Goal: Obtain resource: Download file/media

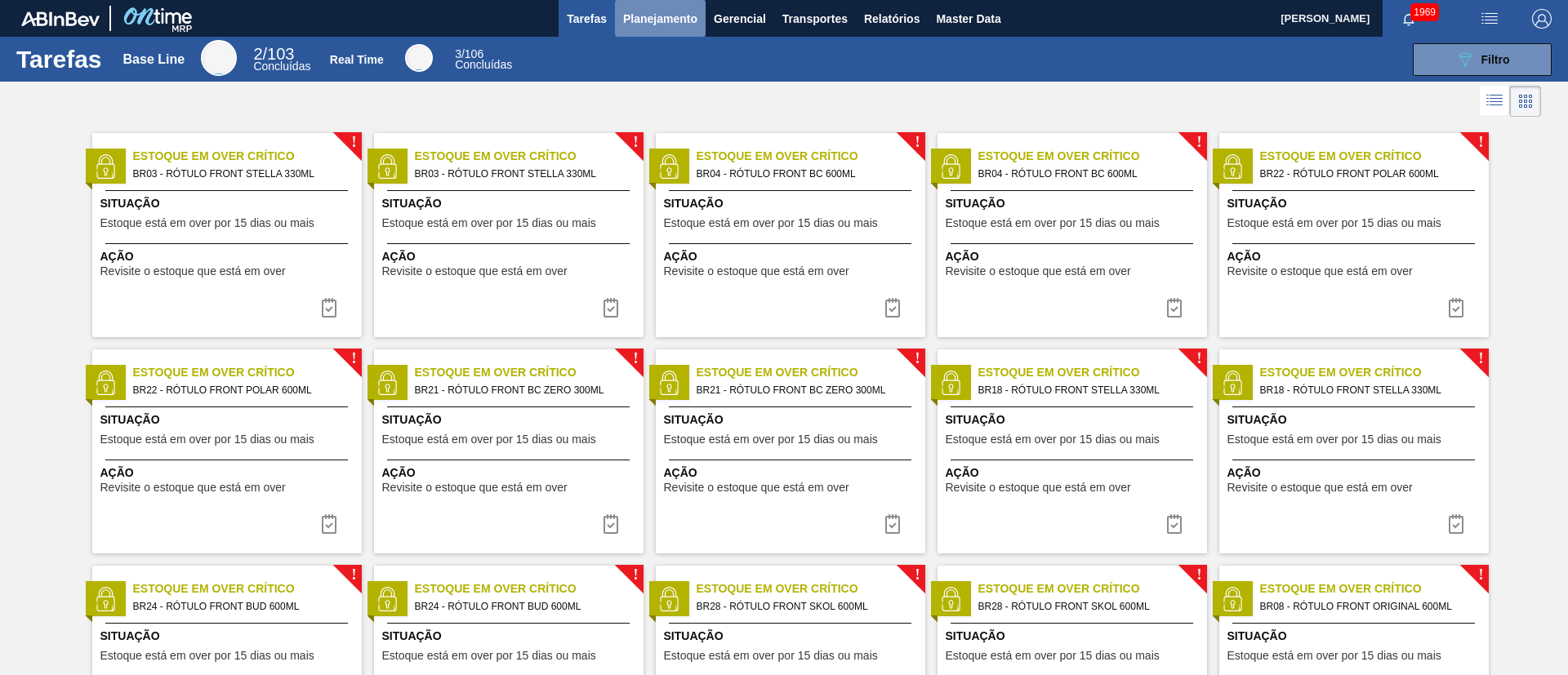
click at [643, 14] on span "Planejamento" at bounding box center [661, 19] width 74 height 19
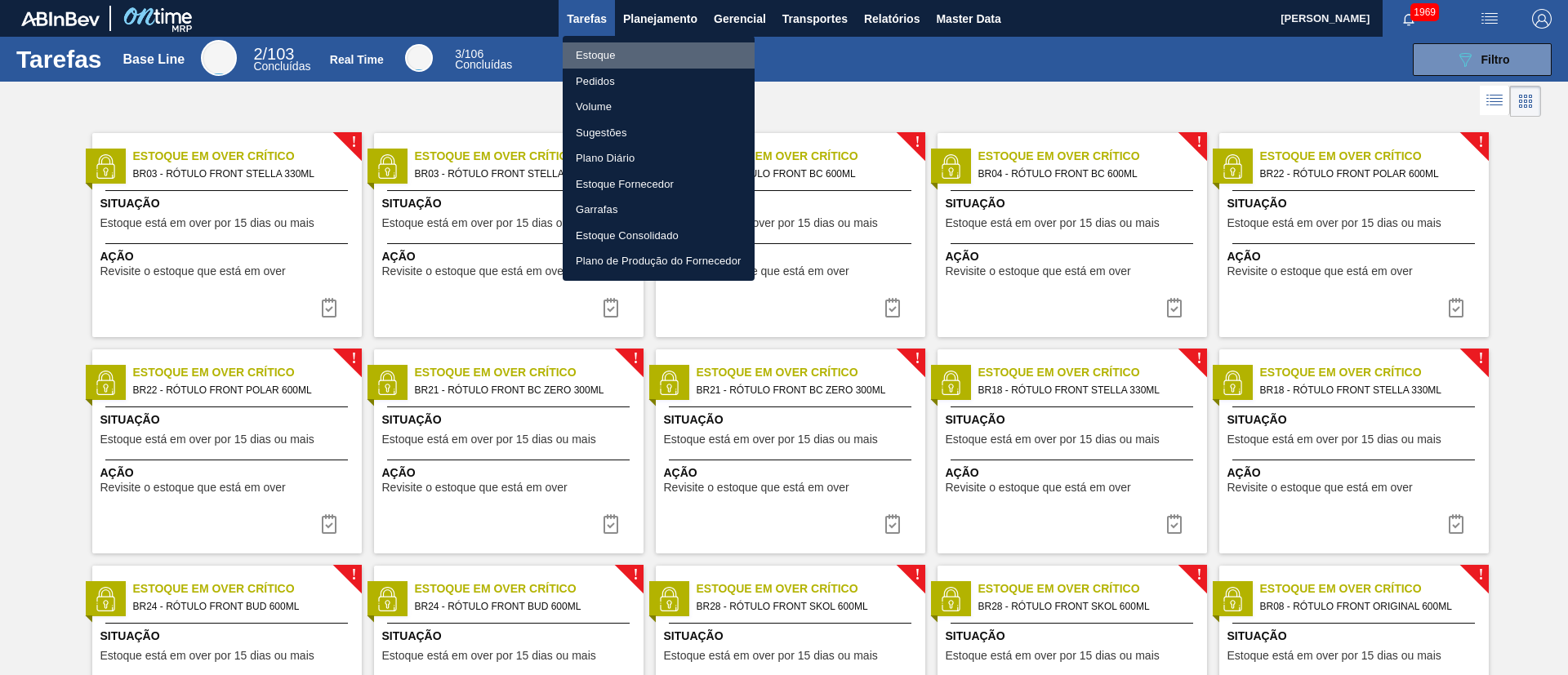
click at [596, 57] on li "Estoque" at bounding box center [658, 56] width 192 height 26
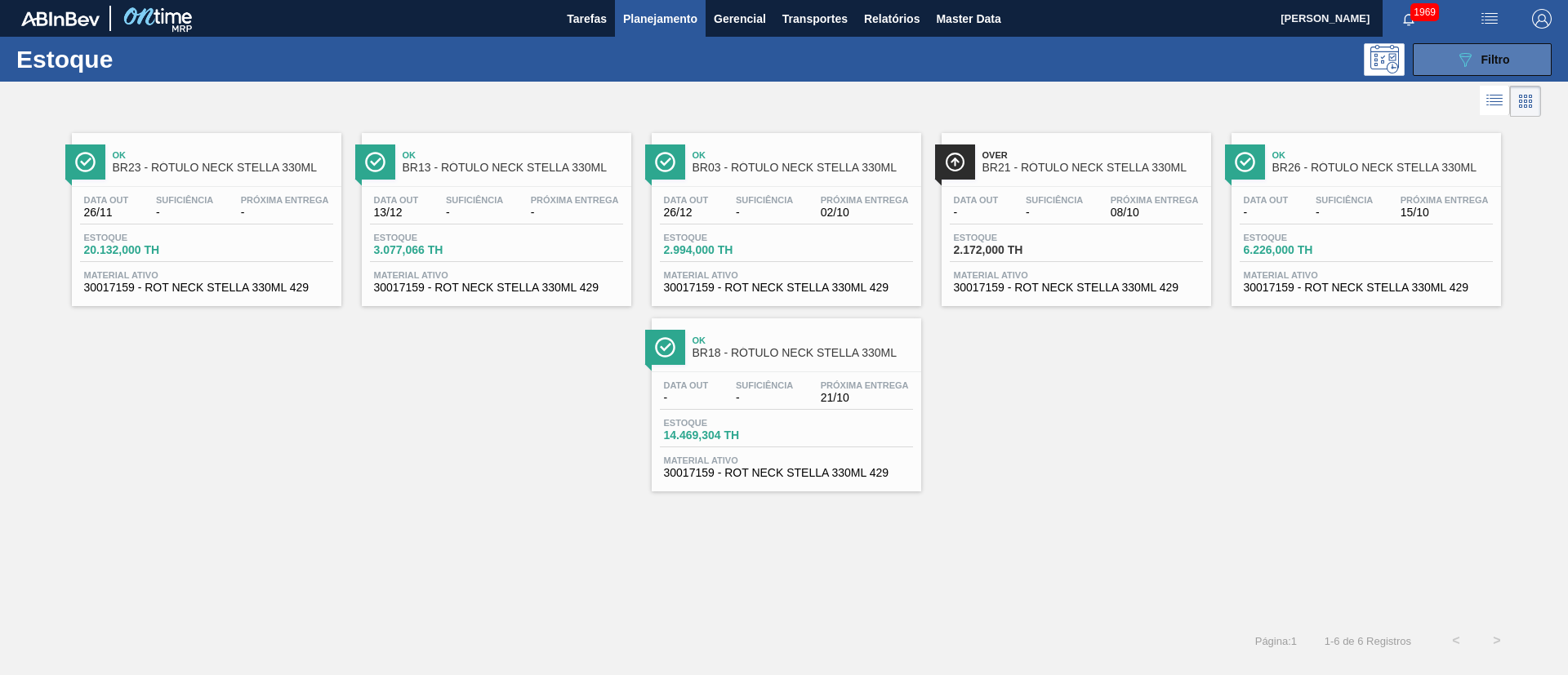
click at [1509, 66] on div "089F7B8B-B2A5-4AFE-B5C0-19BA573D28AC Filtro" at bounding box center [1482, 59] width 55 height 19
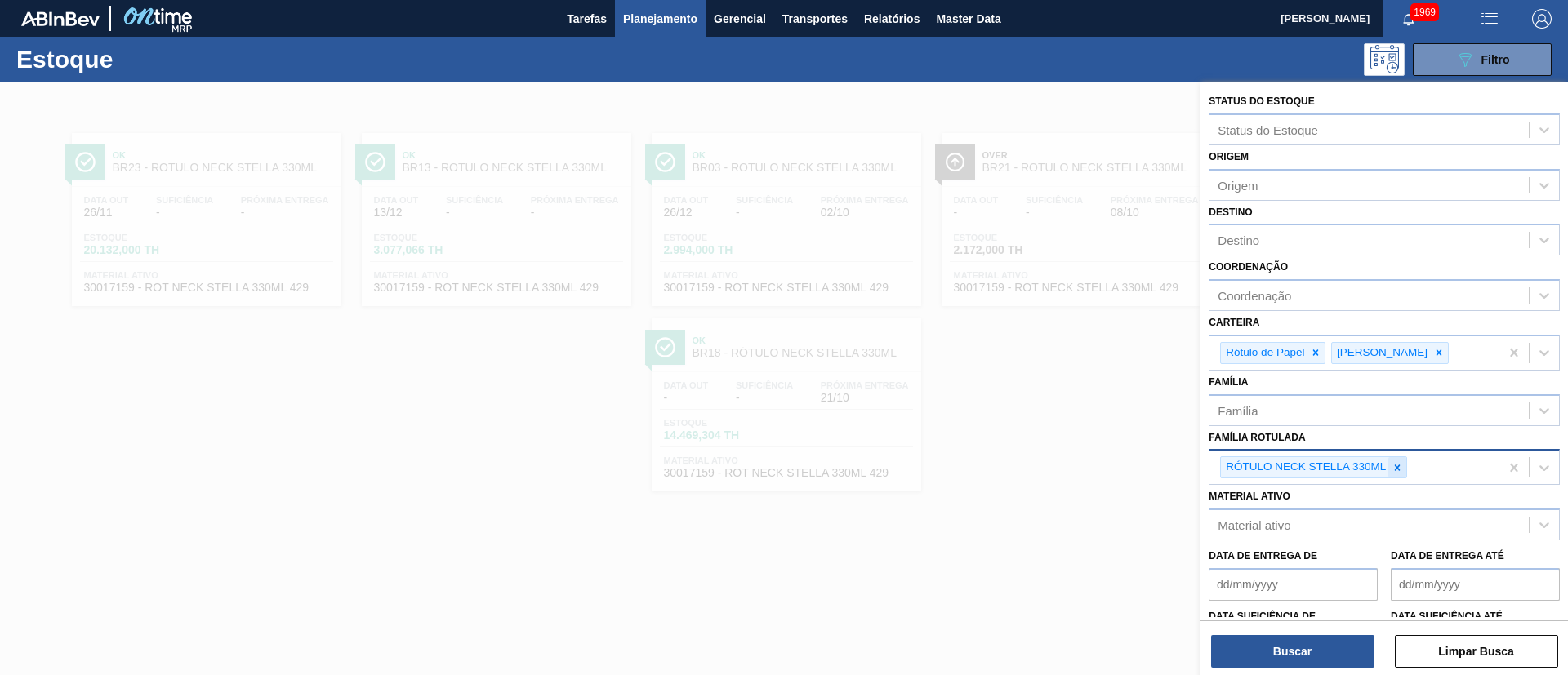
click at [1400, 466] on icon at bounding box center [1397, 467] width 11 height 11
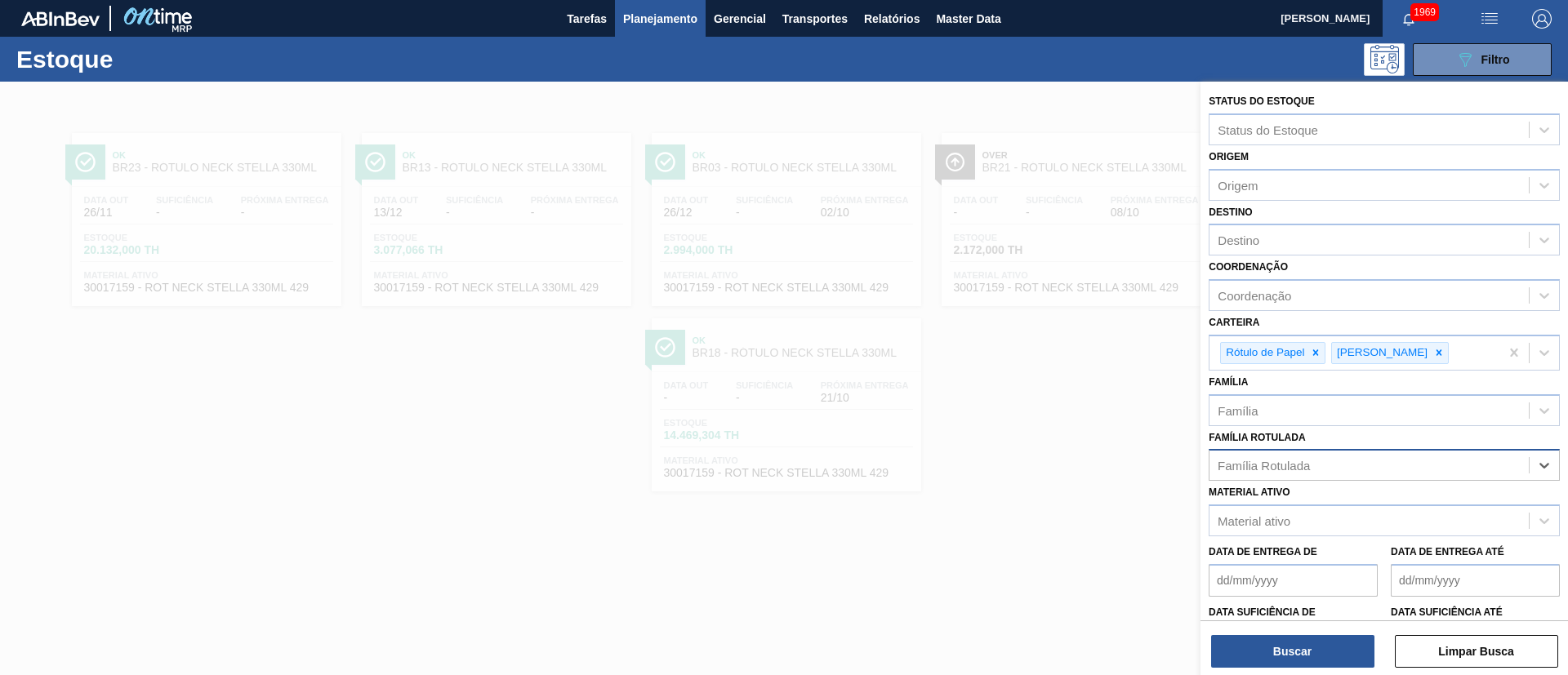
paste Rotulada "RÓTULO FRONT SPATEN 330ML"
type Rotulada "RÓTULO FRONT SPATEN 330ML"
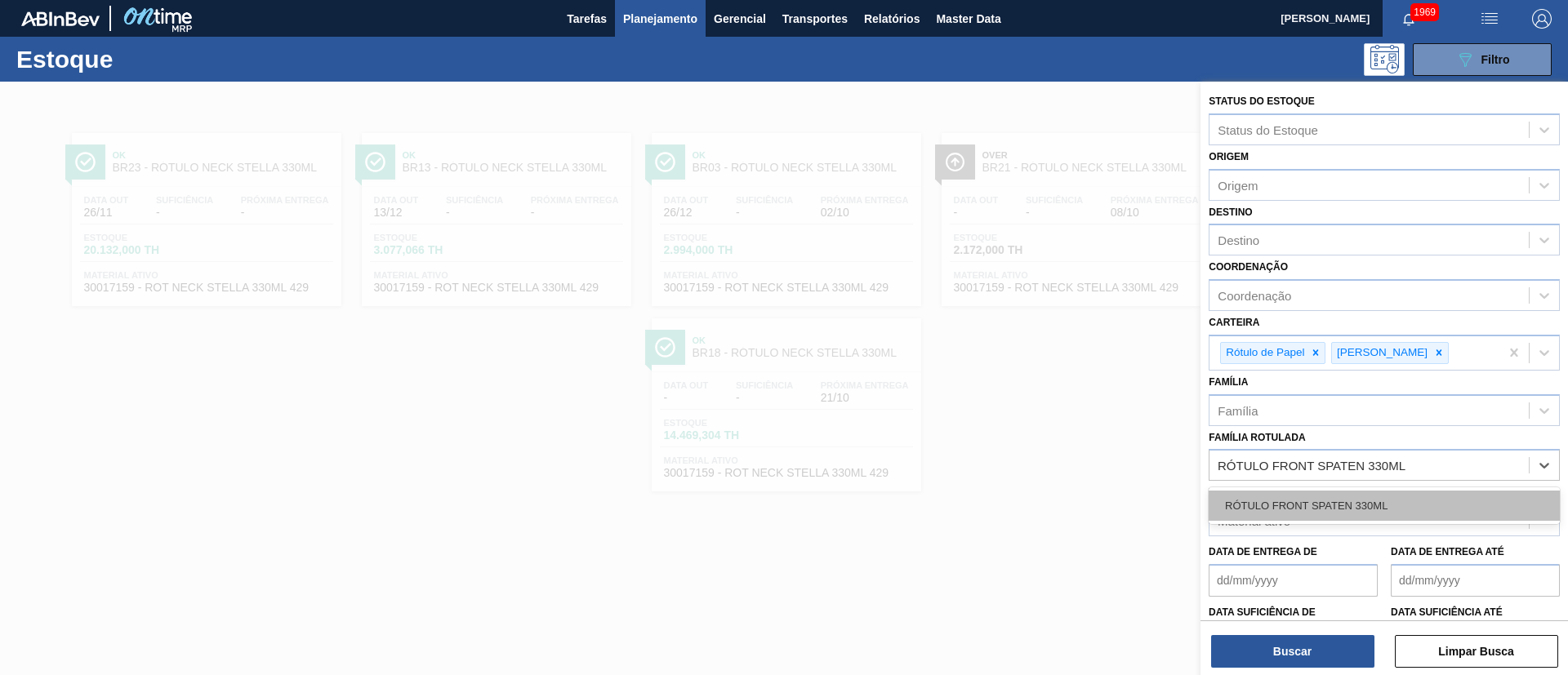
click at [1317, 506] on div "RÓTULO FRONT SPATEN 330ML" at bounding box center [1384, 505] width 351 height 31
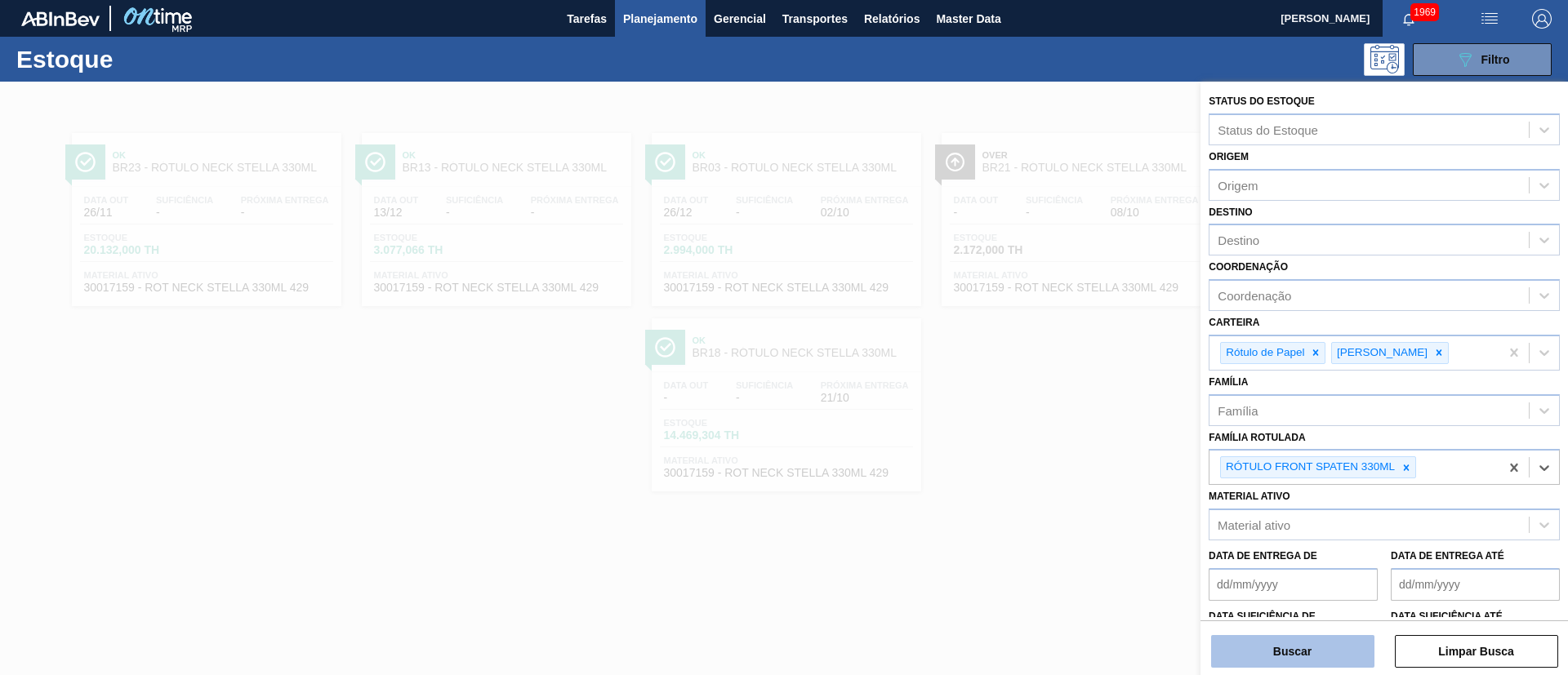
click at [1249, 660] on button "Buscar" at bounding box center [1292, 651] width 163 height 32
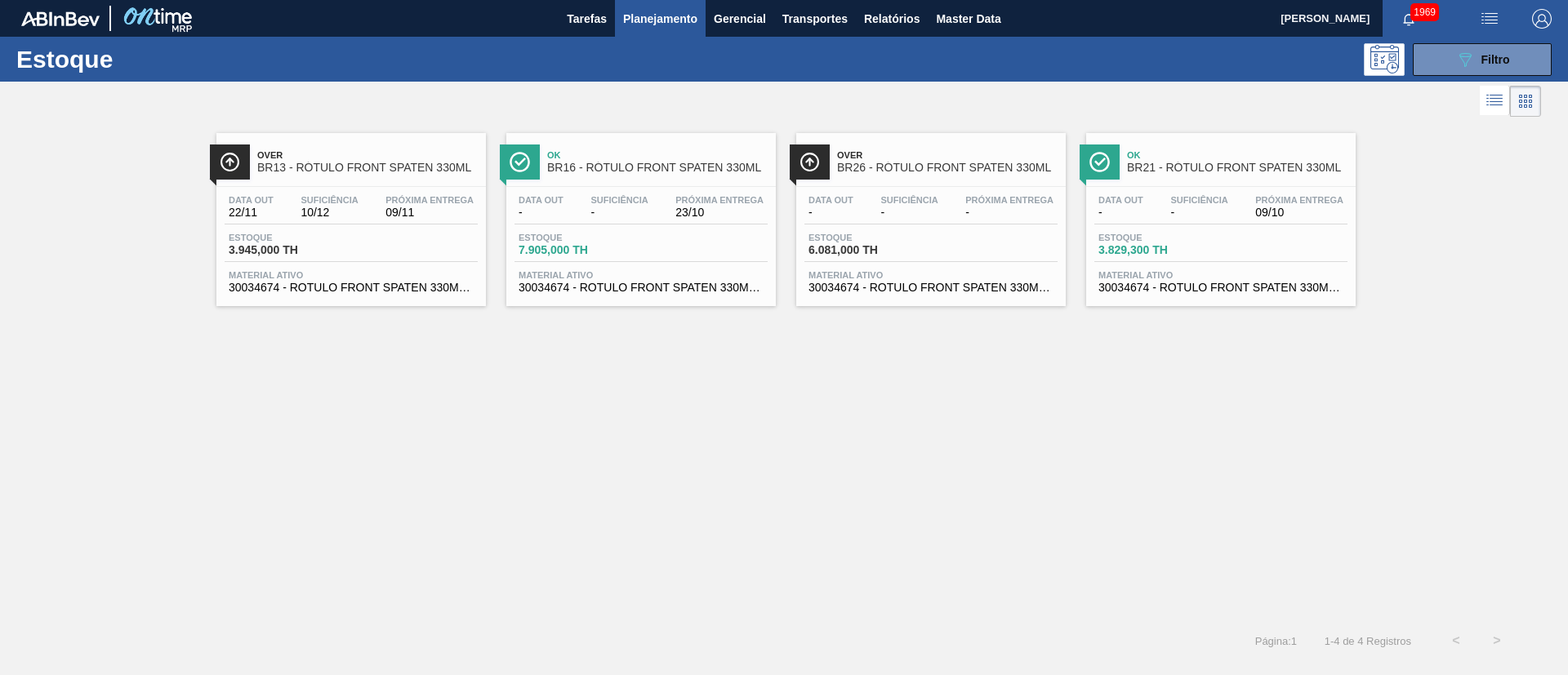
drag, startPoint x: 364, startPoint y: 157, endPoint x: 888, endPoint y: 403, distance: 578.9
click at [887, 414] on div "Over BR13 - RÓTULO FRONT SPATEN 330ML Data [DATE] Suficiência 10/12 Próxima Ent…" at bounding box center [784, 370] width 1568 height 500
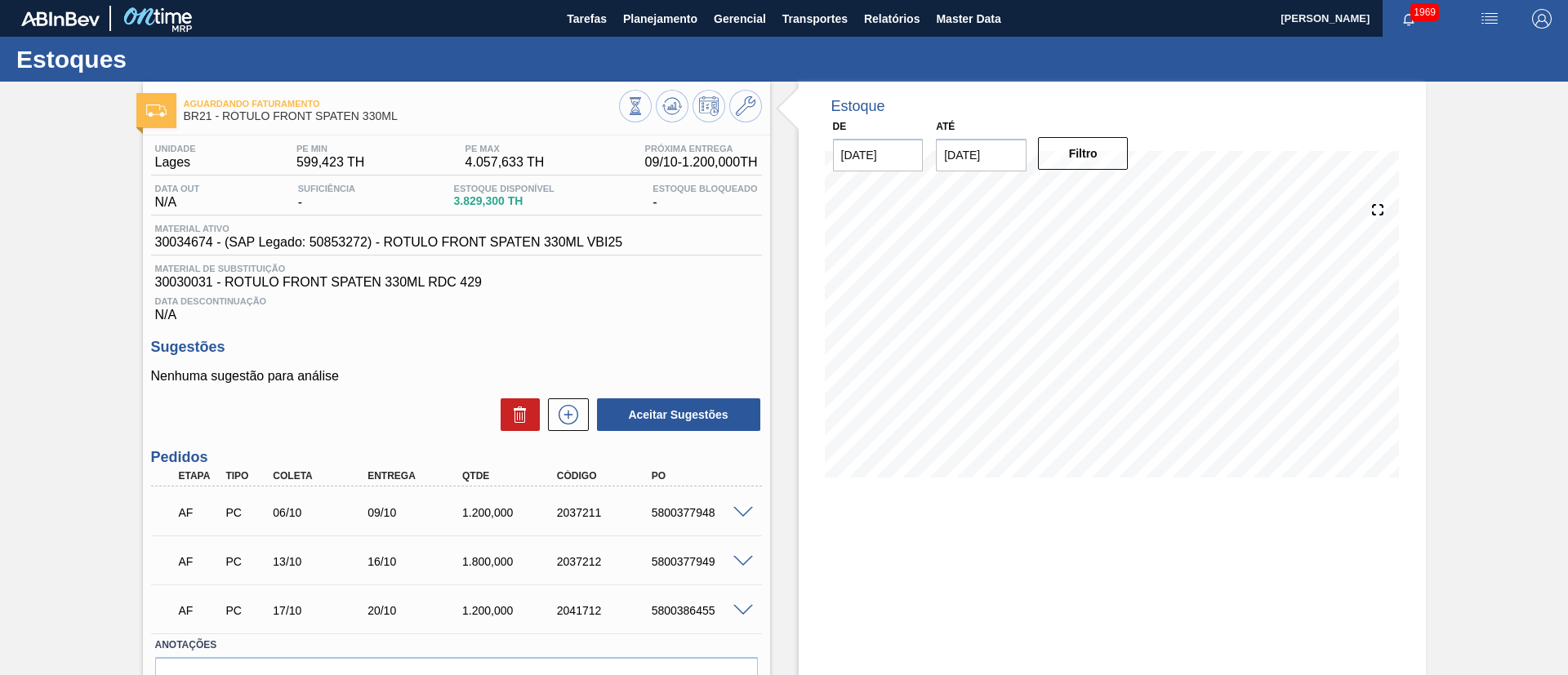
click at [269, 308] on div "Data Descontinuação N/A" at bounding box center [456, 305] width 610 height 32
click at [740, 518] on div "5800377948" at bounding box center [700, 513] width 106 height 13
click at [739, 515] on span at bounding box center [742, 513] width 19 height 12
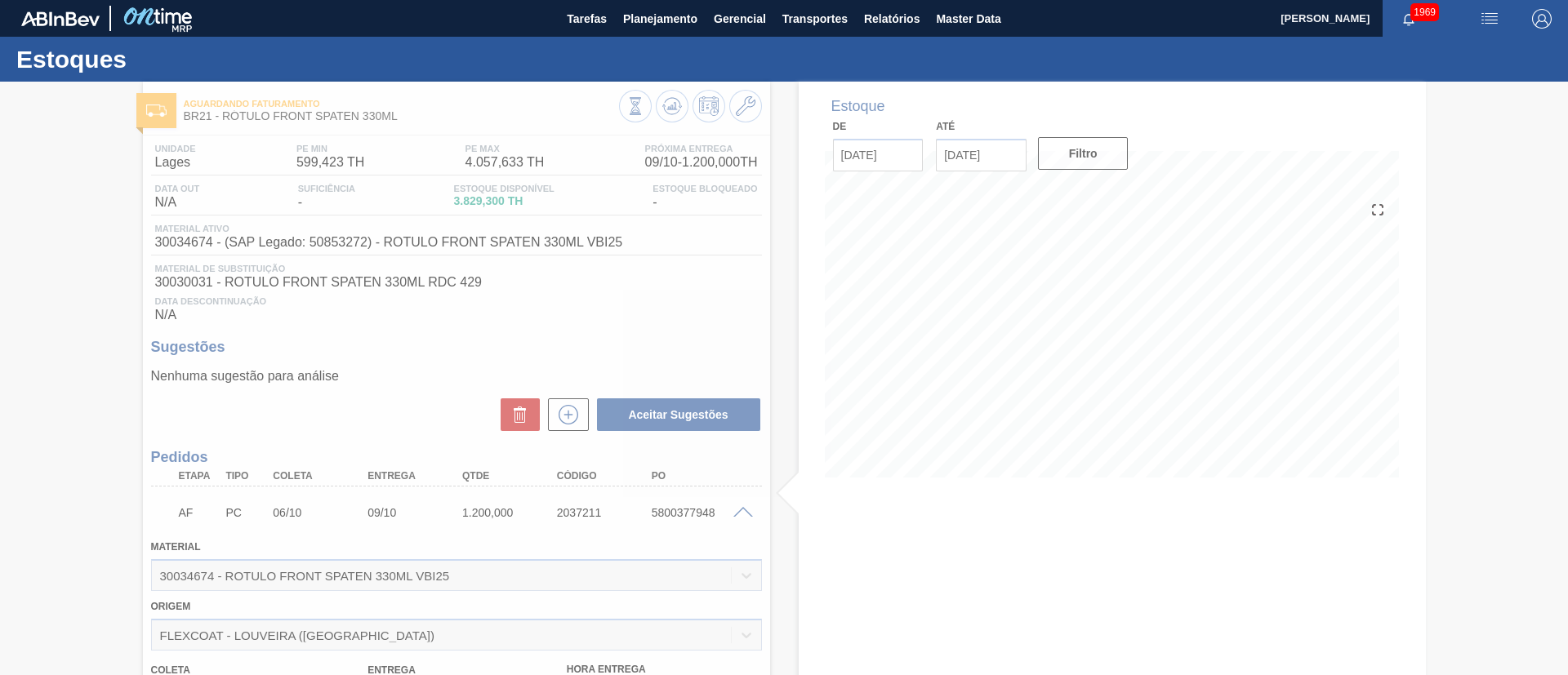
click at [739, 515] on div at bounding box center [784, 378] width 1568 height 593
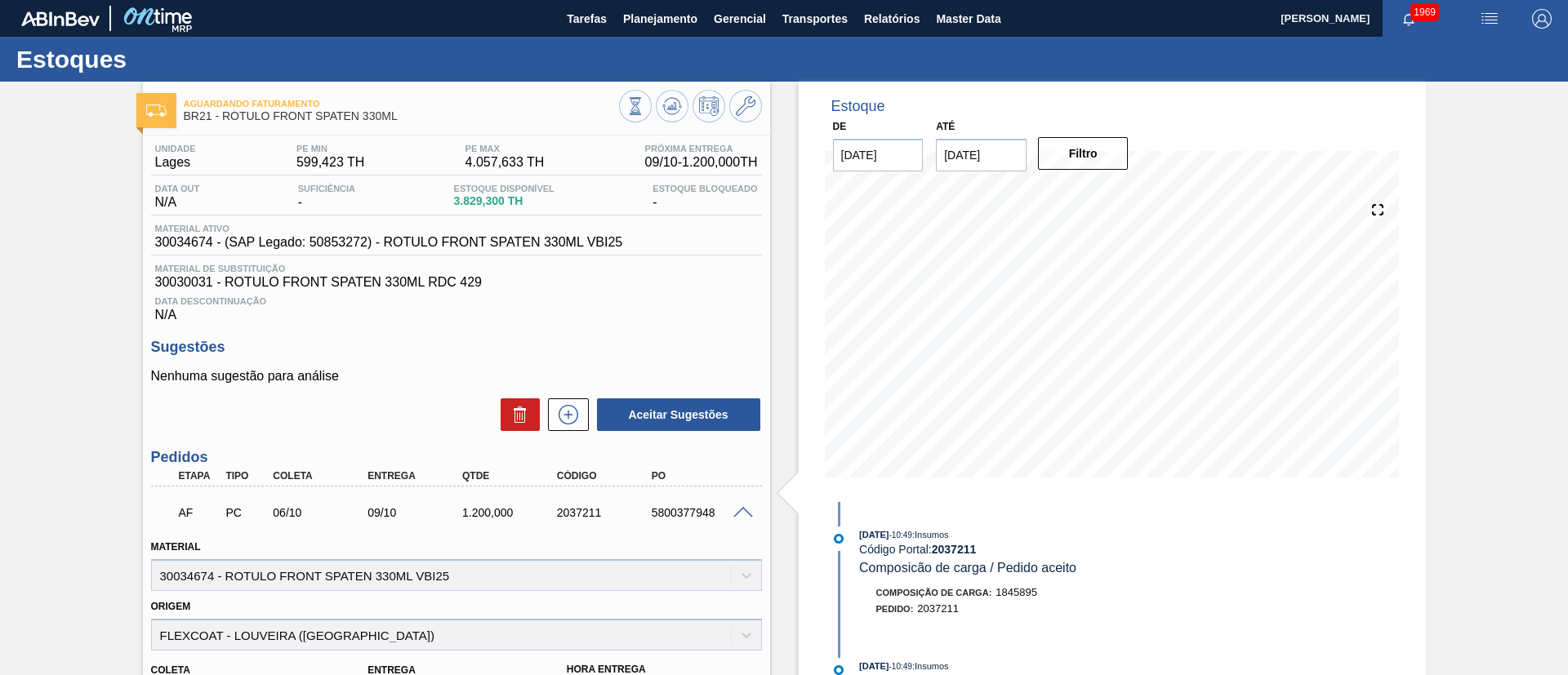
click at [743, 510] on span at bounding box center [742, 513] width 19 height 12
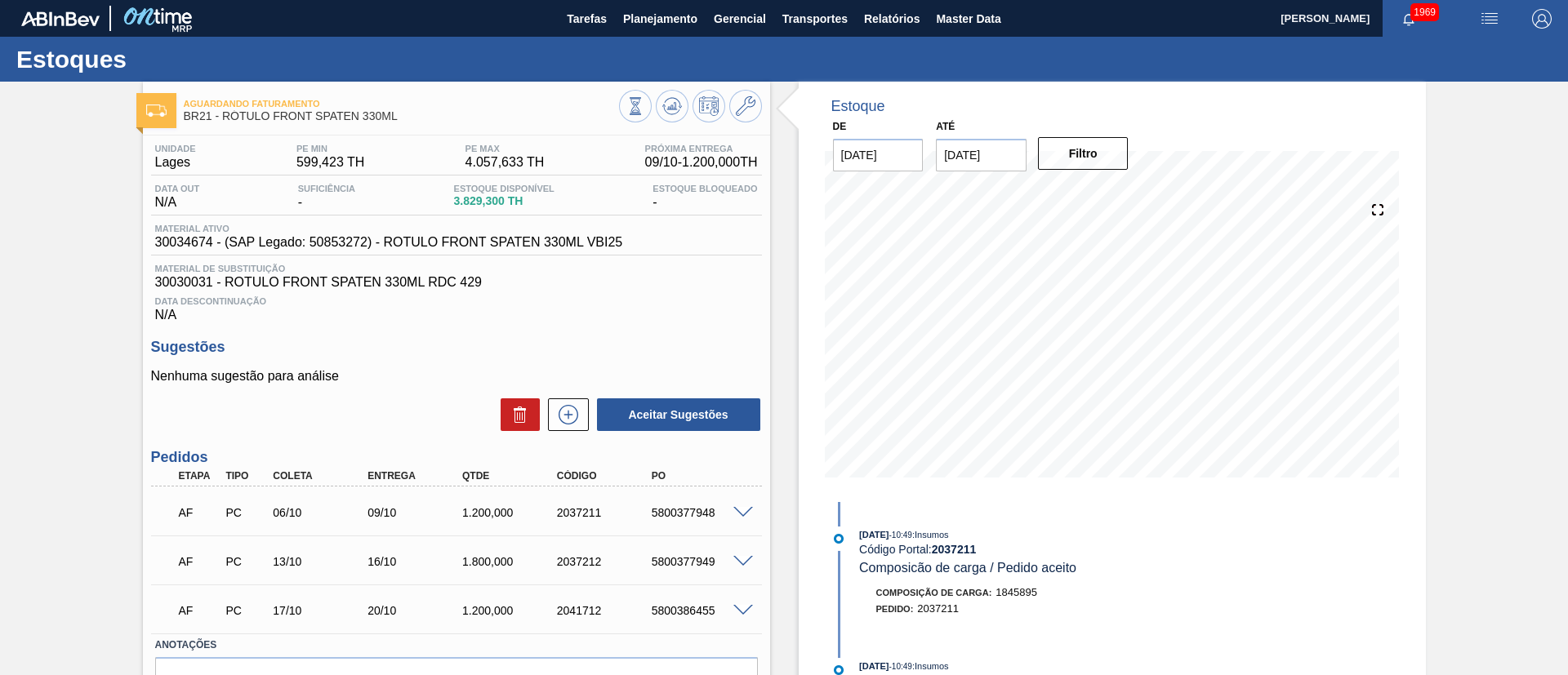
click at [677, 515] on div "5800377948" at bounding box center [700, 513] width 106 height 13
copy div "5800377948"
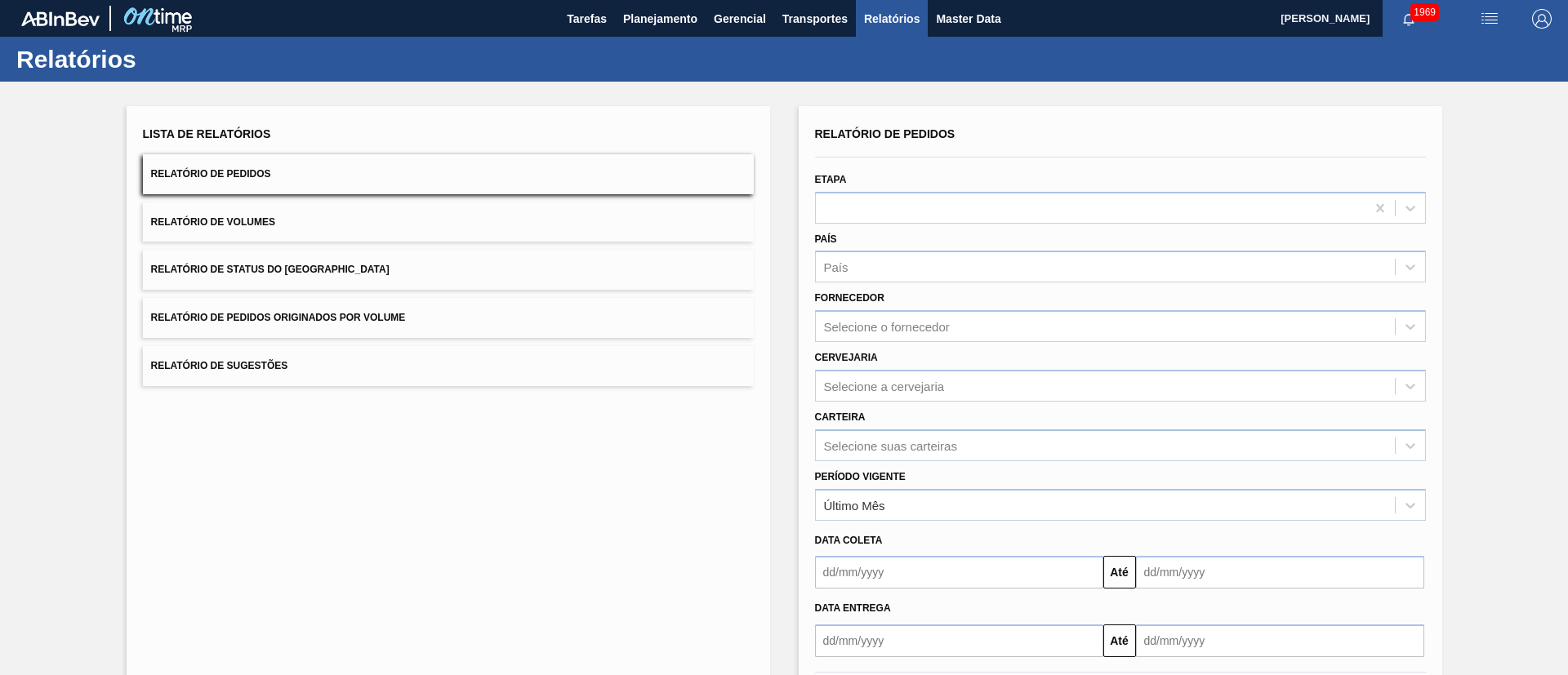
click at [267, 270] on span "Relatório de Status do Estoque" at bounding box center [270, 269] width 238 height 11
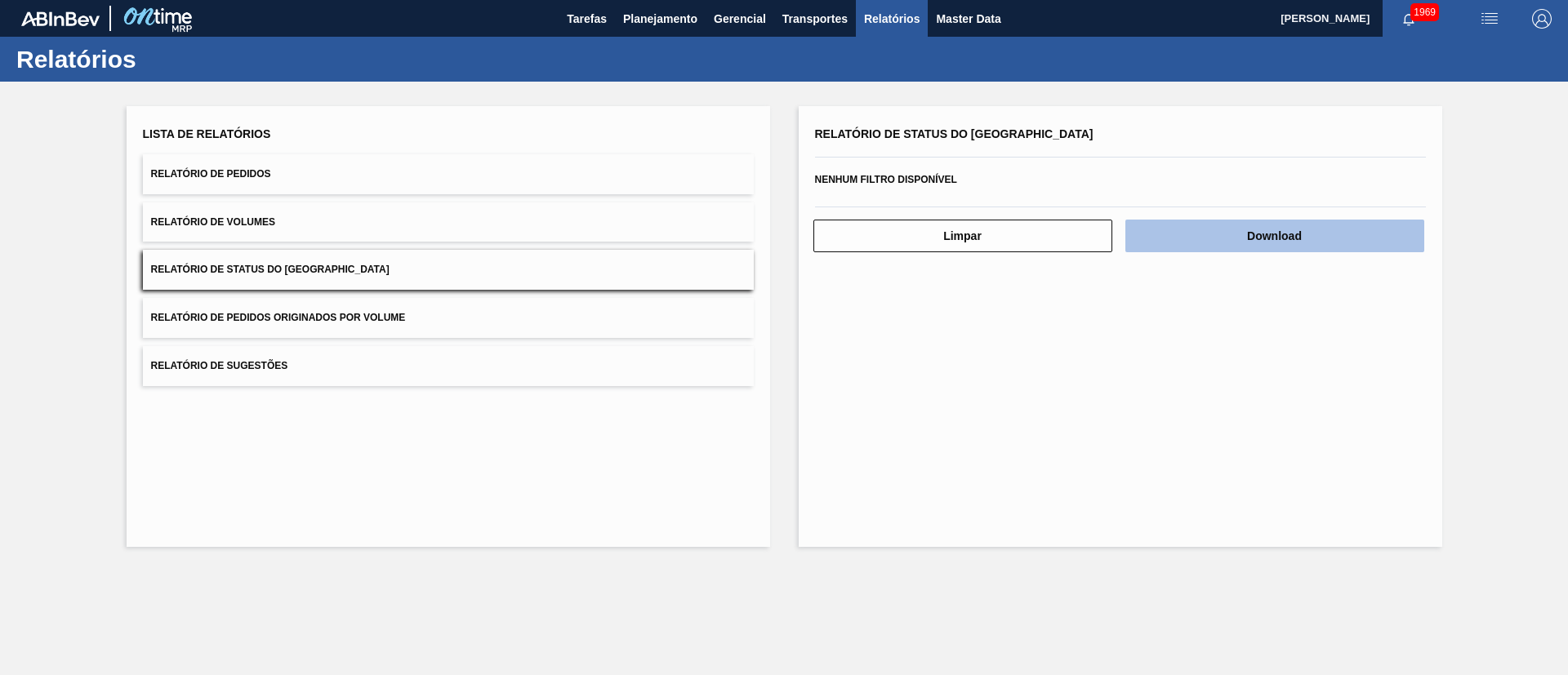
click at [1297, 233] on button "Download" at bounding box center [1275, 236] width 299 height 32
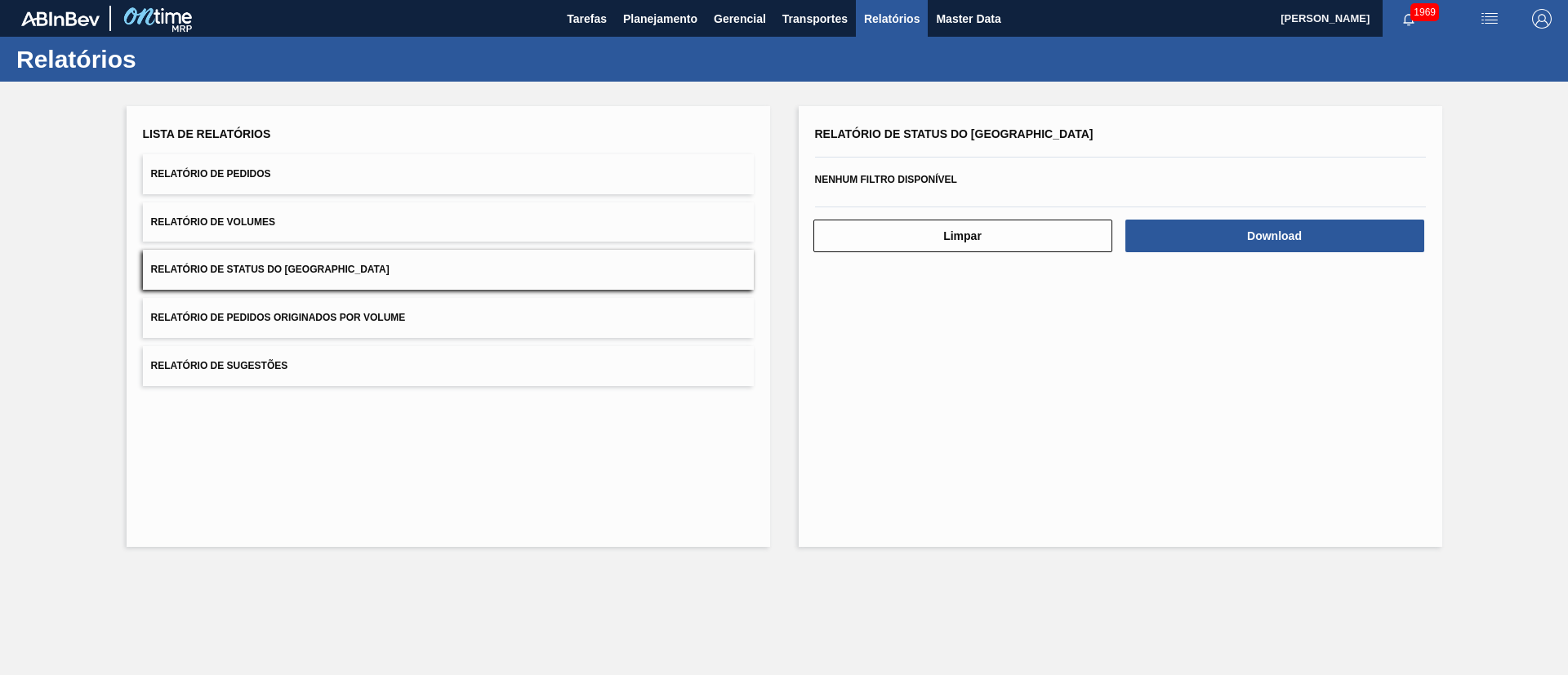
click at [316, 172] on button "Relatório de Pedidos" at bounding box center [448, 173] width 610 height 40
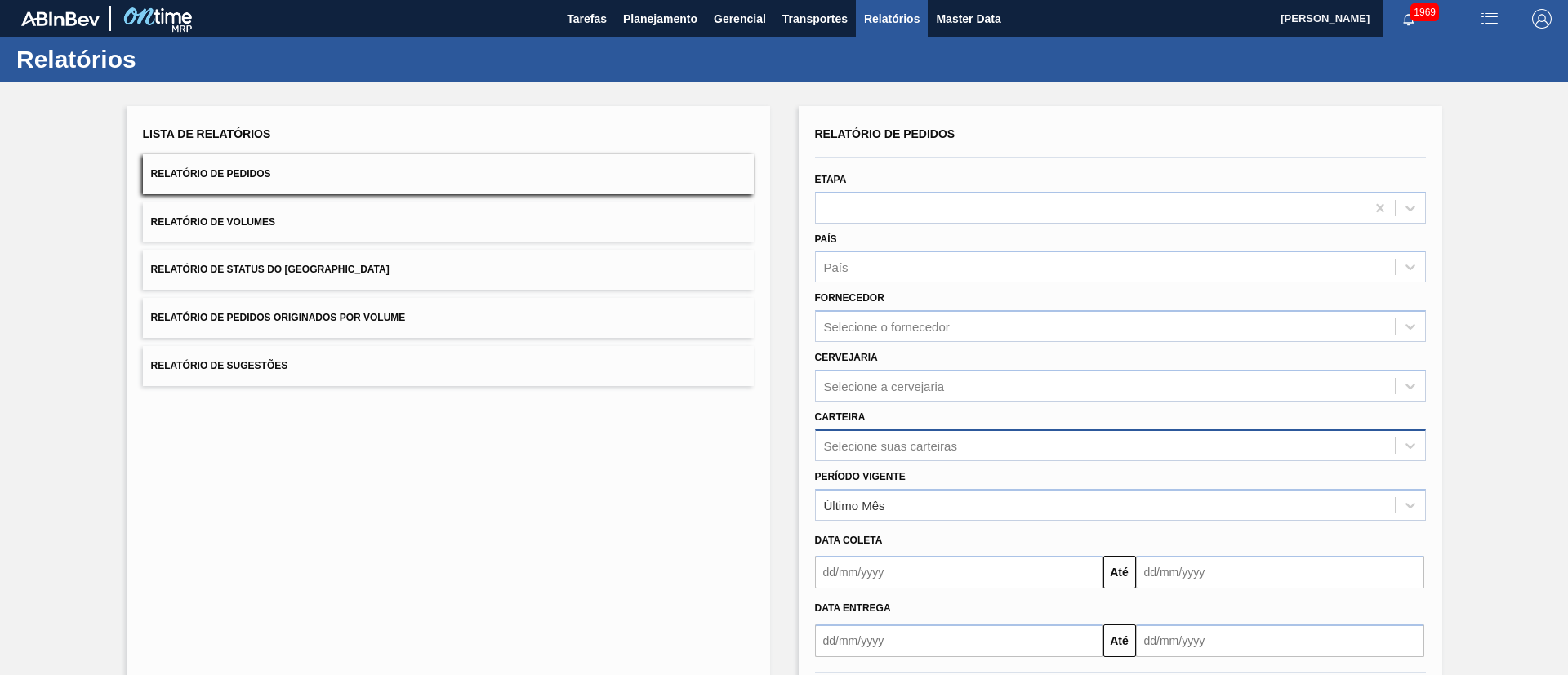
click at [864, 454] on div "Selecione suas carteiras" at bounding box center [1120, 445] width 610 height 32
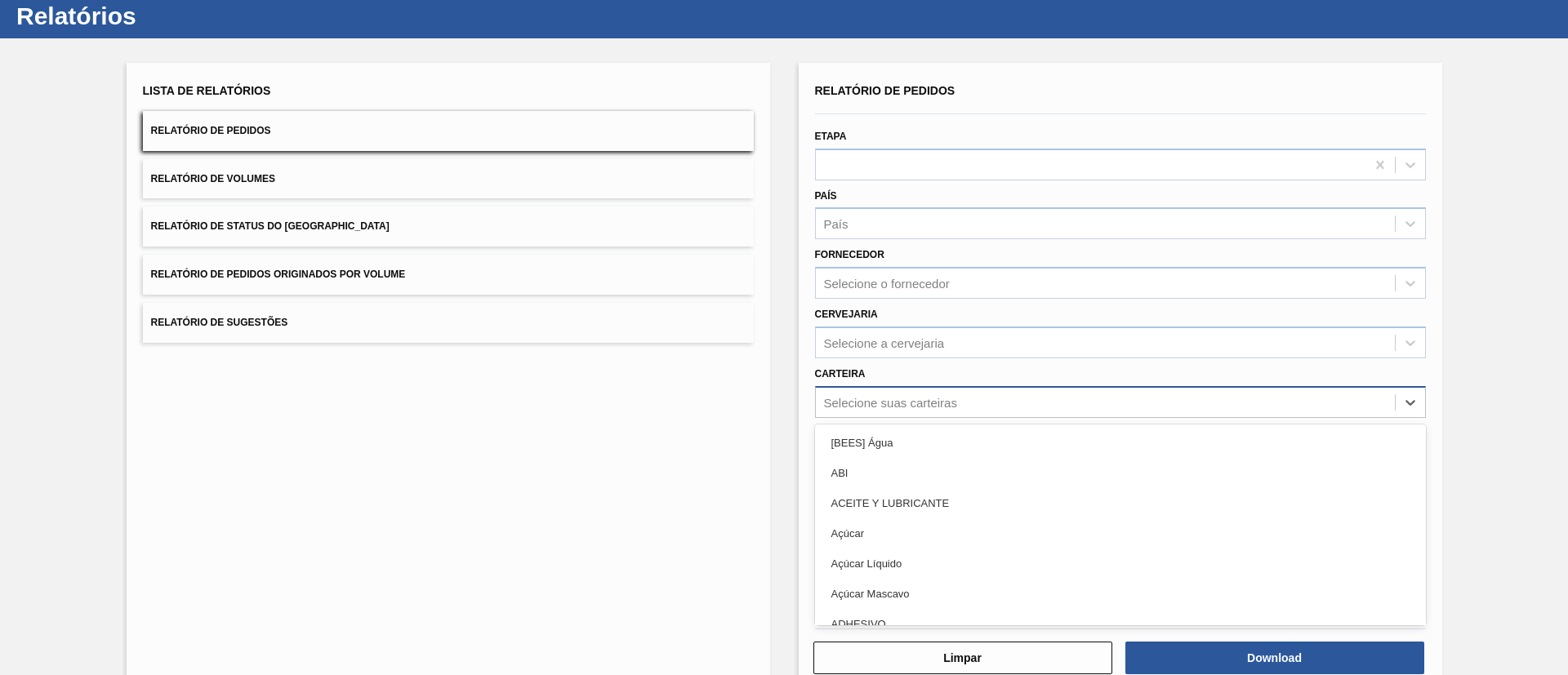
scroll to position [45, 0]
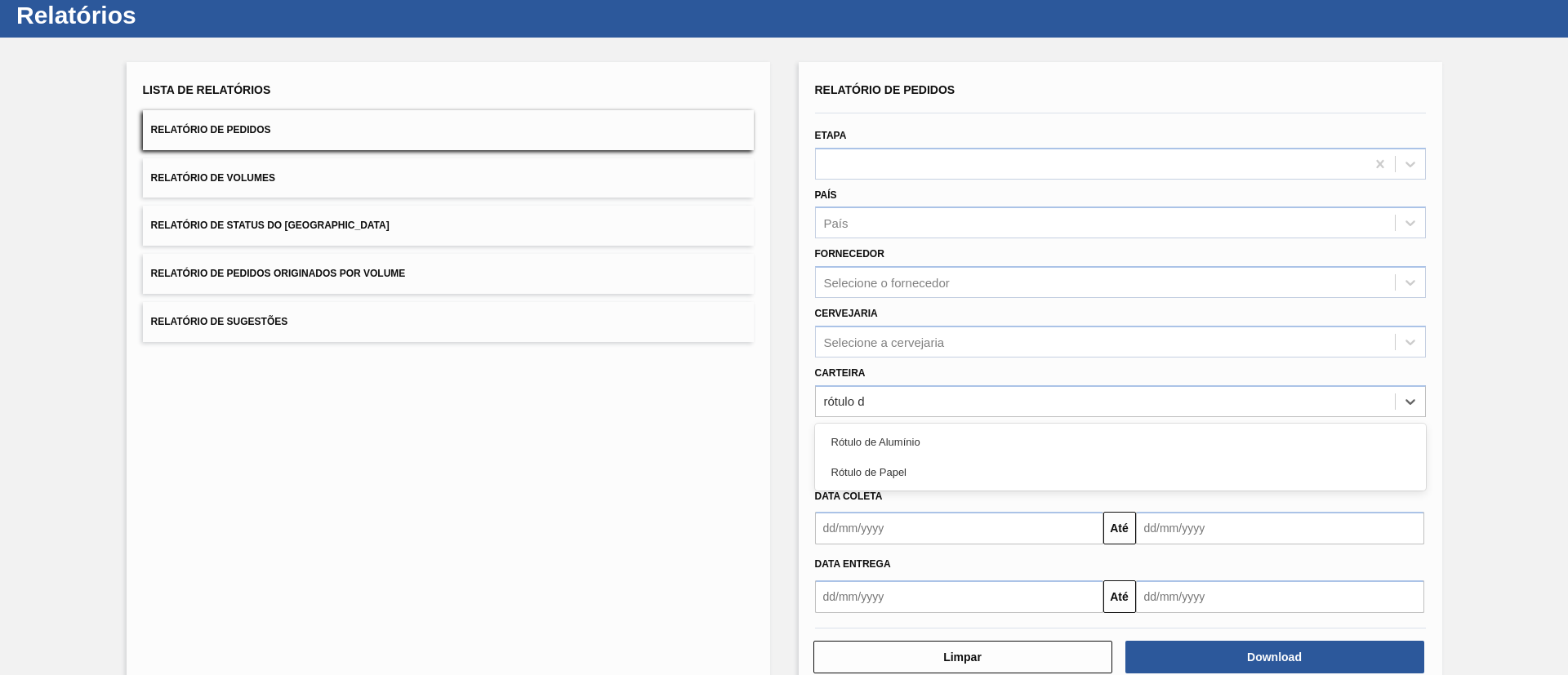
type input "rótulo de"
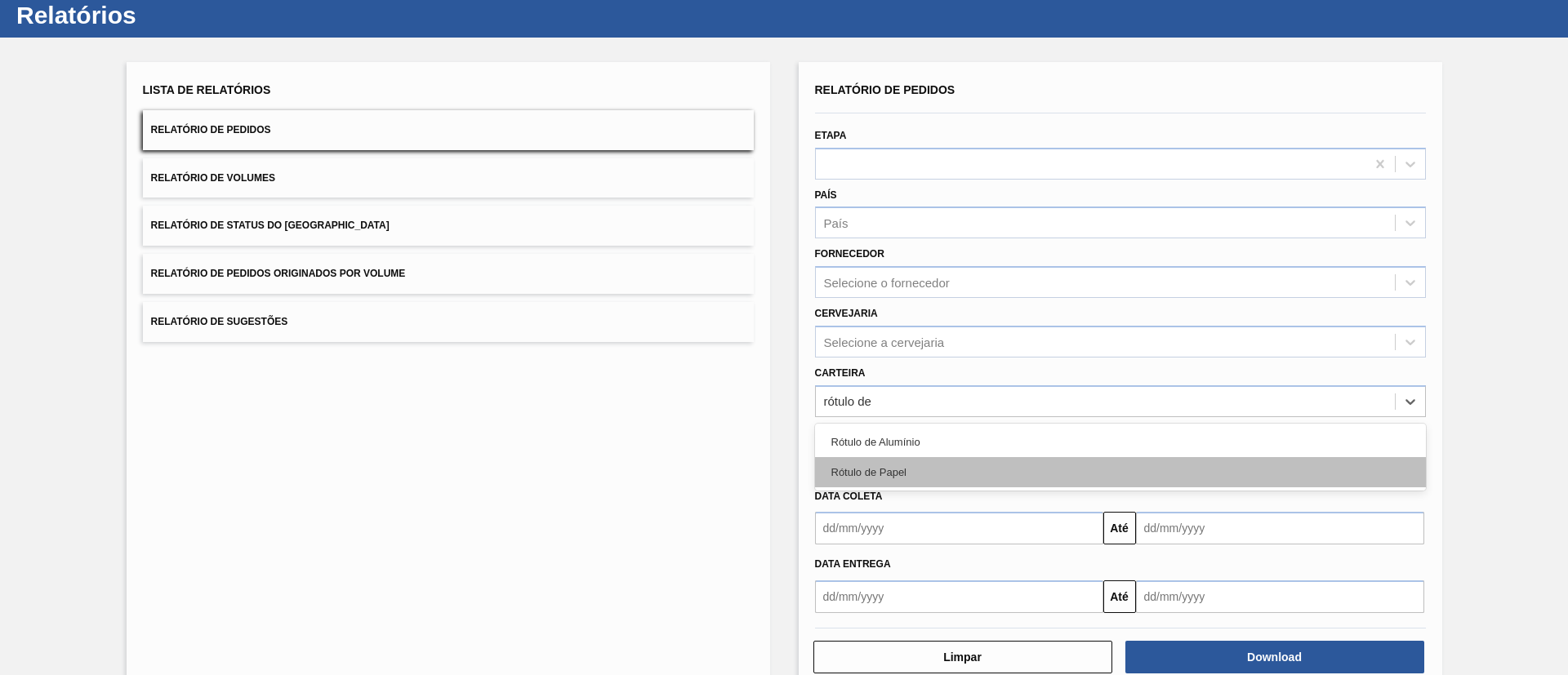
click at [896, 464] on div "Rótulo de Papel" at bounding box center [1120, 472] width 610 height 31
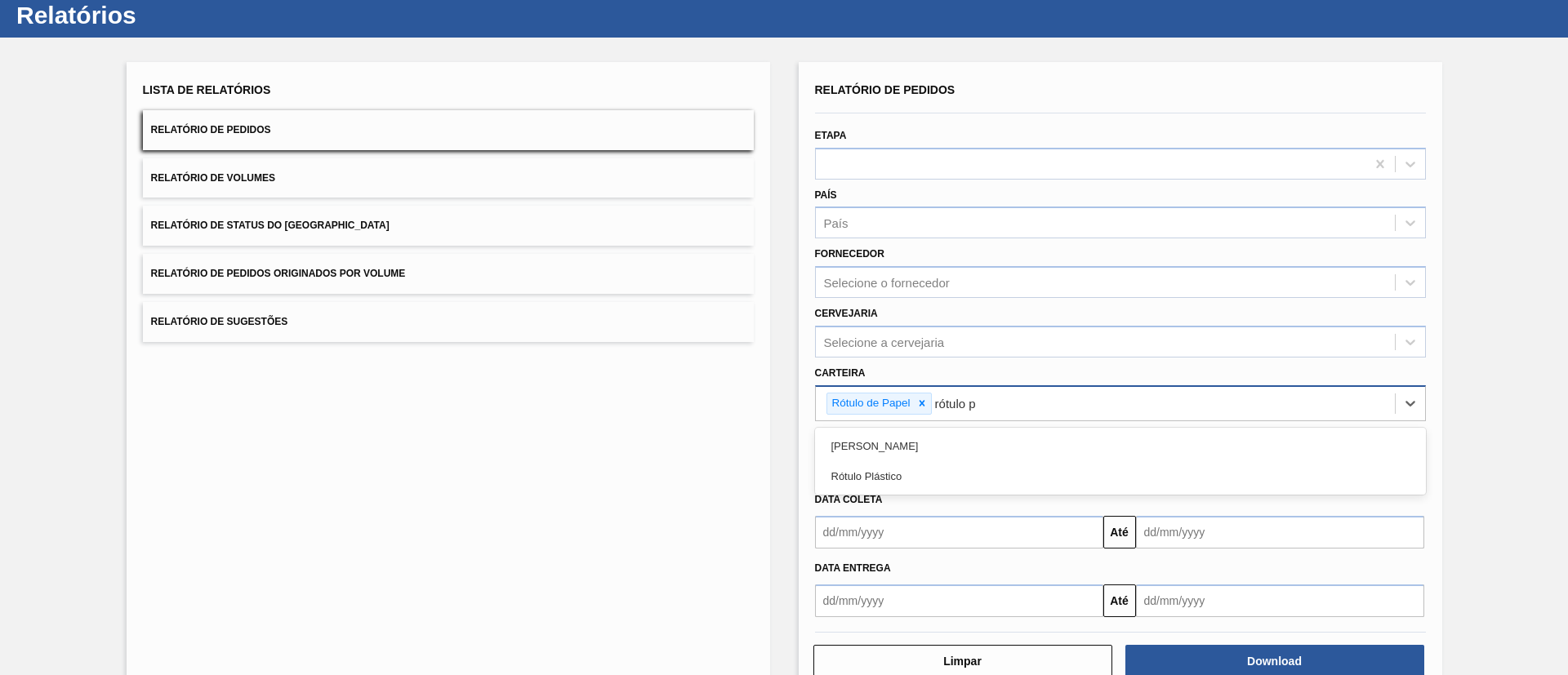
type input "rótulo pa"
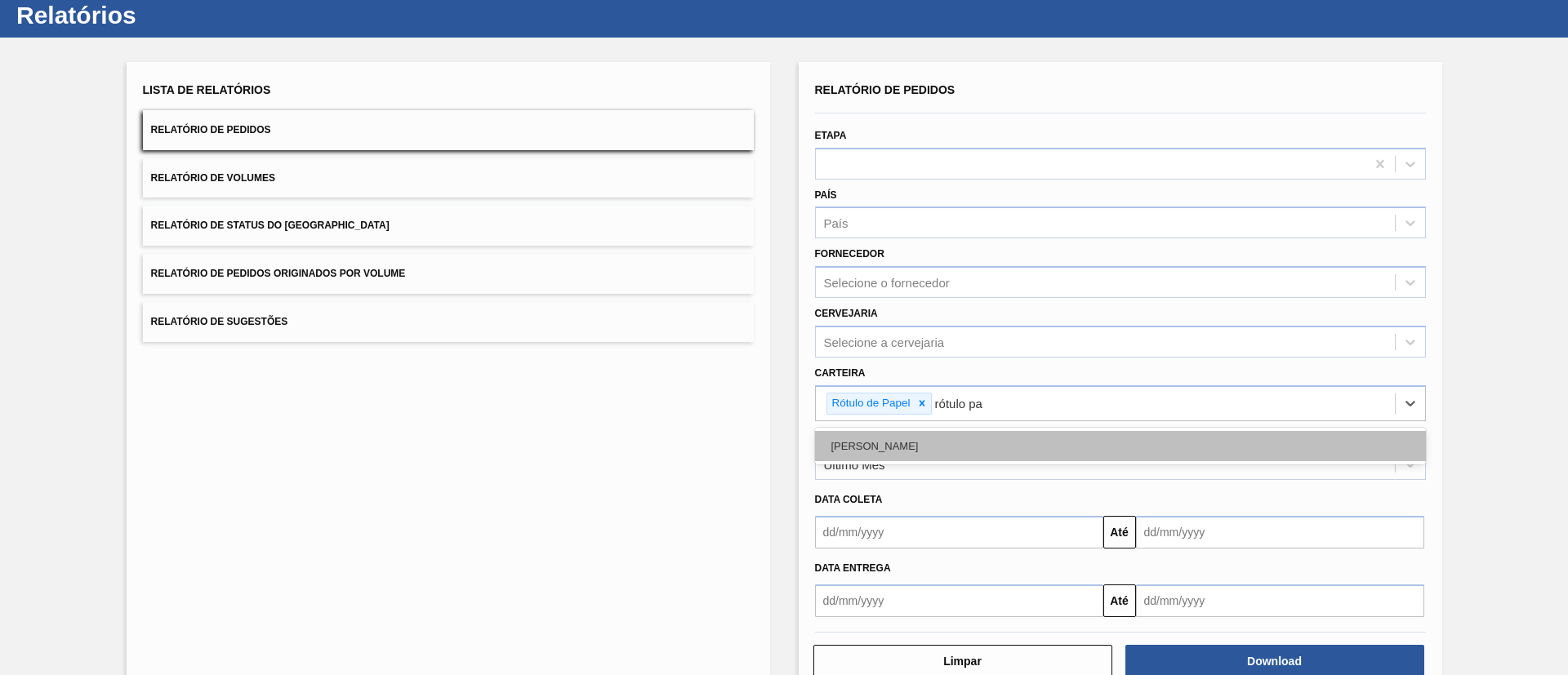
click at [915, 432] on div "[PERSON_NAME]" at bounding box center [1120, 446] width 610 height 31
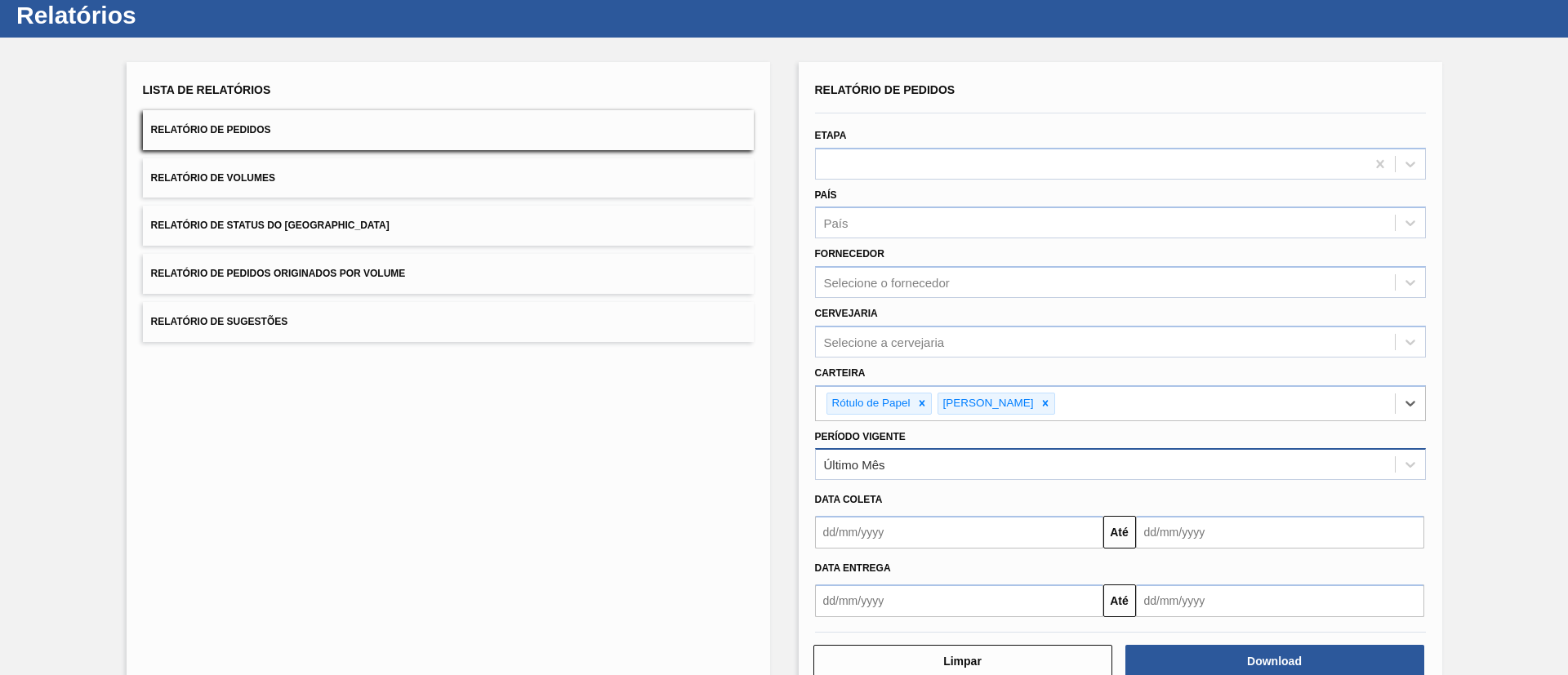
click at [862, 456] on div "Último Mês" at bounding box center [1105, 465] width 579 height 24
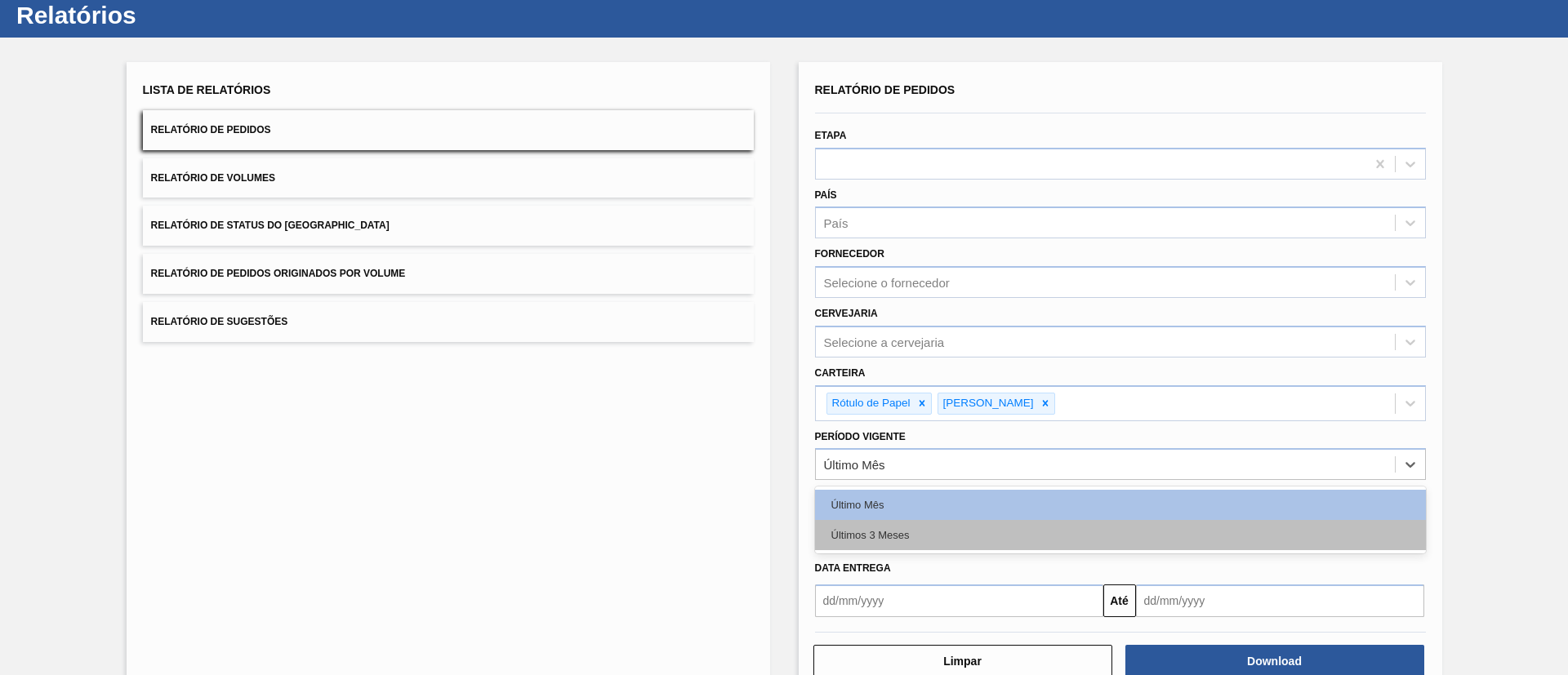
click at [902, 525] on div "Últimos 3 Meses" at bounding box center [1120, 535] width 610 height 31
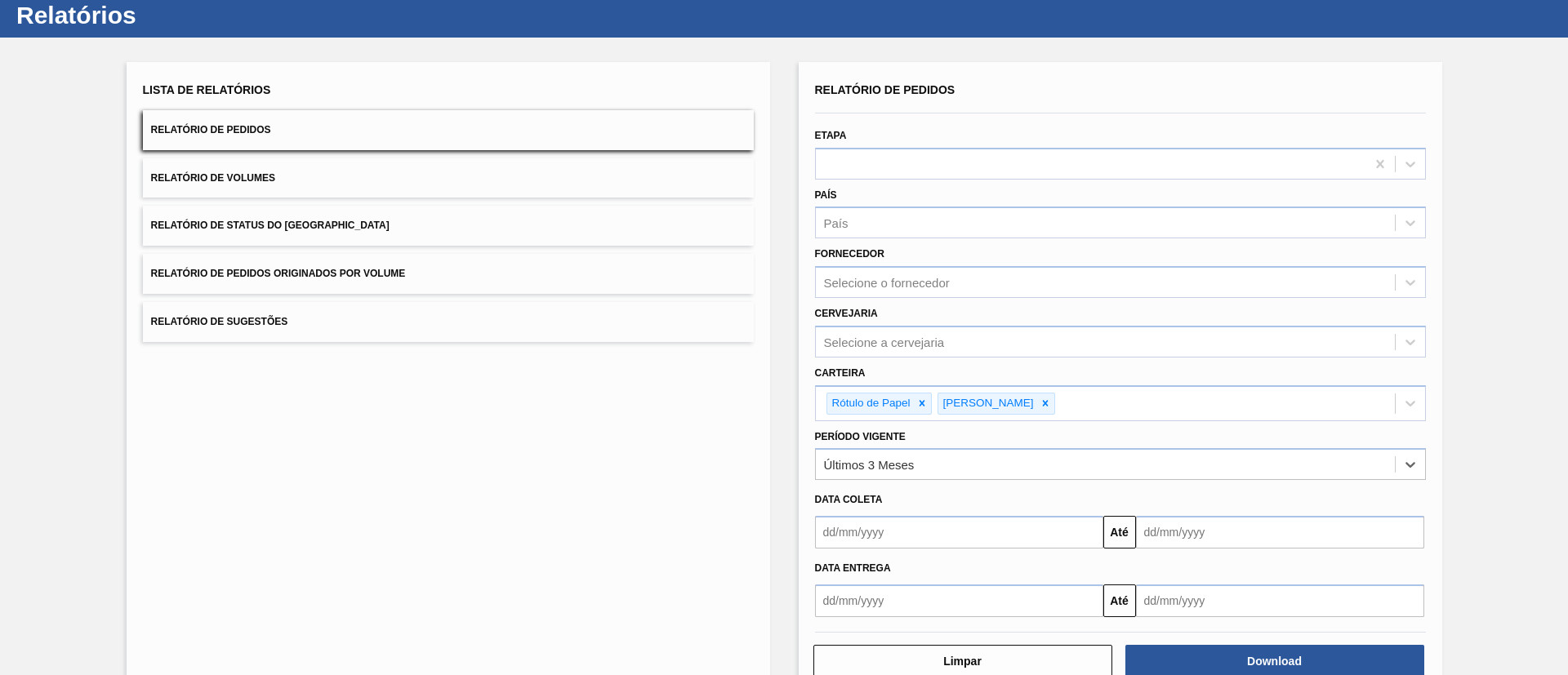
scroll to position [85, 0]
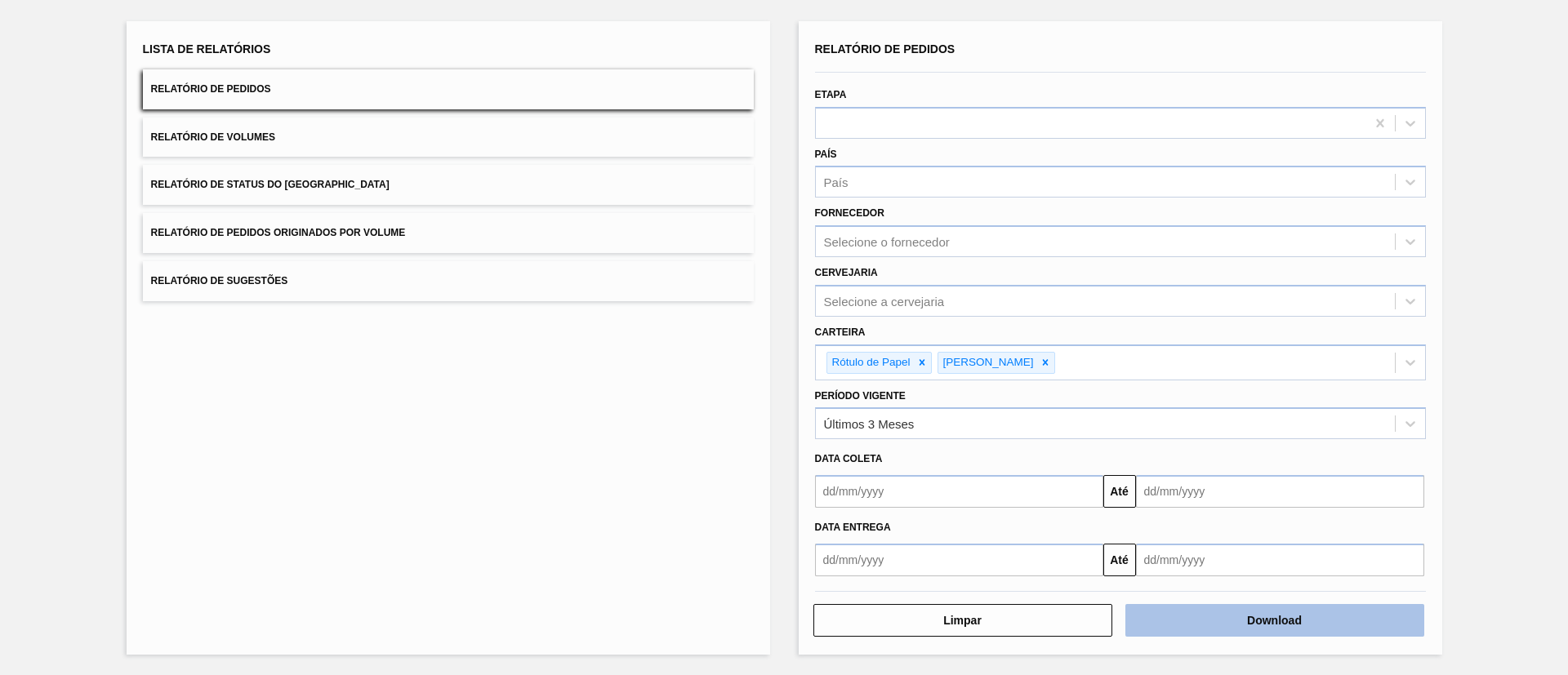
click at [1213, 610] on button "Download" at bounding box center [1275, 619] width 299 height 32
